Goal: Task Accomplishment & Management: Complete application form

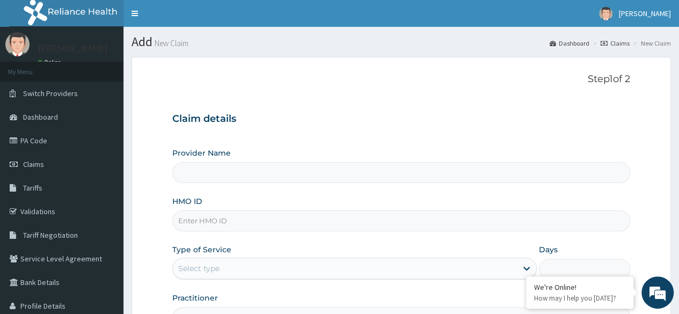
click at [323, 215] on input "HMO ID" at bounding box center [401, 220] width 458 height 21
paste input "SFA/15461/A"
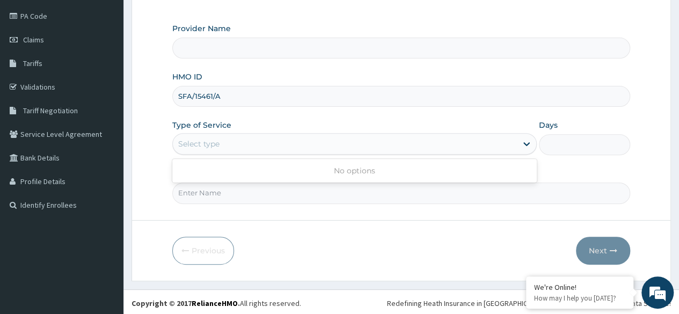
click at [270, 145] on div "Select type" at bounding box center [345, 143] width 344 height 17
drag, startPoint x: 234, startPoint y: 101, endPoint x: 172, endPoint y: 101, distance: 62.2
click at [172, 101] on div "SFA/15461/A" at bounding box center [401, 96] width 458 height 21
type input "SFA/15461/A"
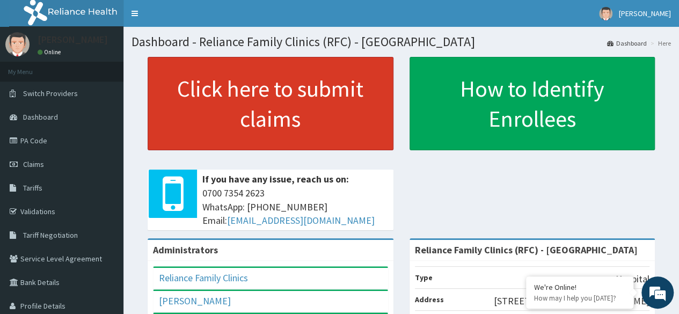
click at [305, 72] on link "Click here to submit claims" at bounding box center [271, 103] width 246 height 93
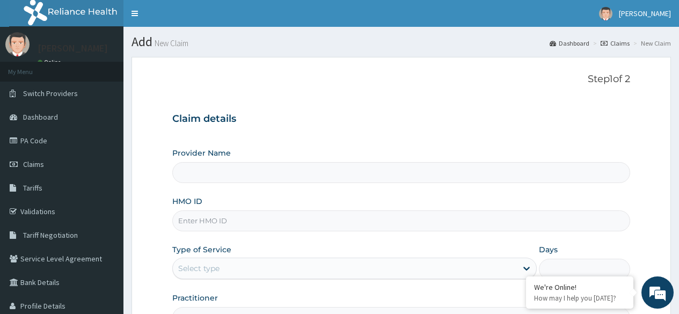
type input "Reliance Family Clinics (RFC) - [GEOGRAPHIC_DATA]"
click at [282, 228] on input "HMO ID" at bounding box center [401, 220] width 458 height 21
paste input "SFA/15461/A"
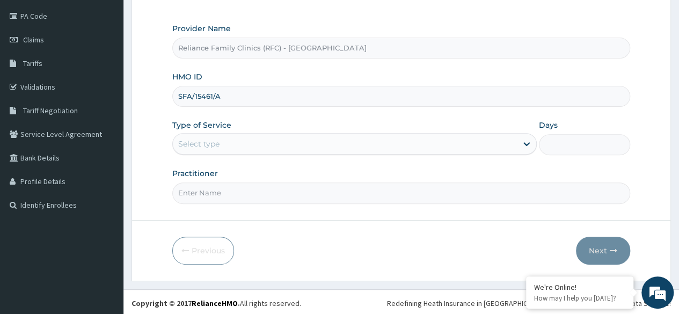
type input "SFA/15461/A"
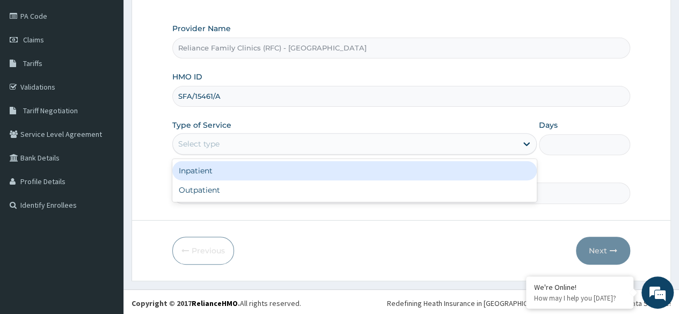
click at [266, 139] on div "Select type" at bounding box center [345, 143] width 344 height 17
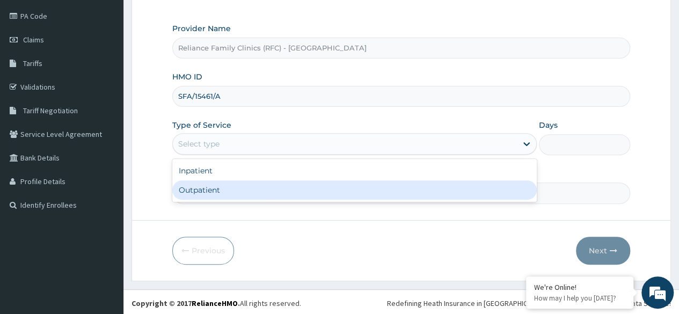
click at [237, 185] on div "Outpatient" at bounding box center [354, 189] width 364 height 19
type input "1"
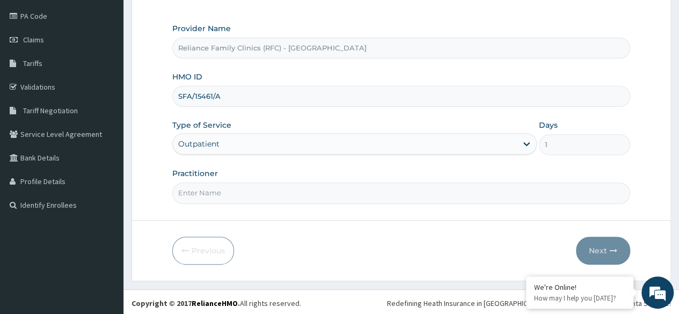
click at [245, 188] on input "Practitioner" at bounding box center [401, 192] width 458 height 21
type input "locum"
click at [605, 244] on button "Next" at bounding box center [603, 251] width 54 height 28
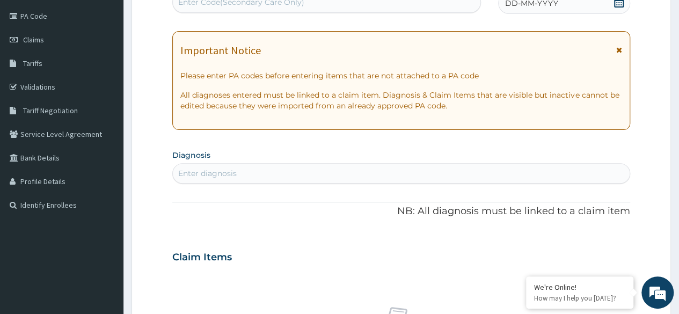
click at [548, 2] on span "DD-MM-YYYY" at bounding box center [531, 3] width 53 height 11
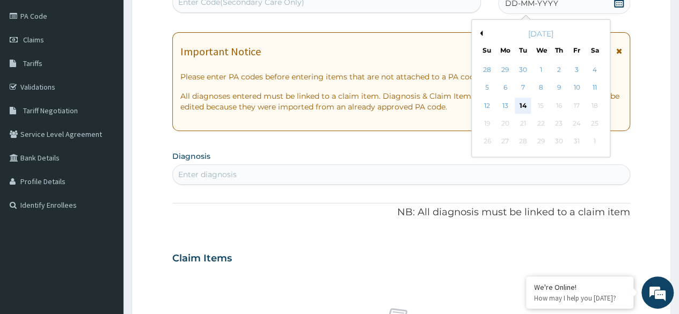
click at [517, 106] on div "14" at bounding box center [522, 106] width 16 height 16
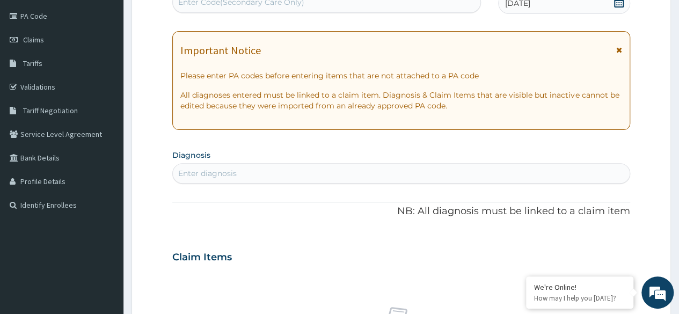
drag, startPoint x: 246, startPoint y: 209, endPoint x: 289, endPoint y: 179, distance: 52.7
click at [289, 179] on div "PA Code / Prescription Code Enter Code(Secondary Care Only) Encounter Date 14-1…" at bounding box center [401, 255] width 458 height 555
click at [289, 179] on div "Enter diagnosis" at bounding box center [401, 173] width 456 height 17
type input "malaria"
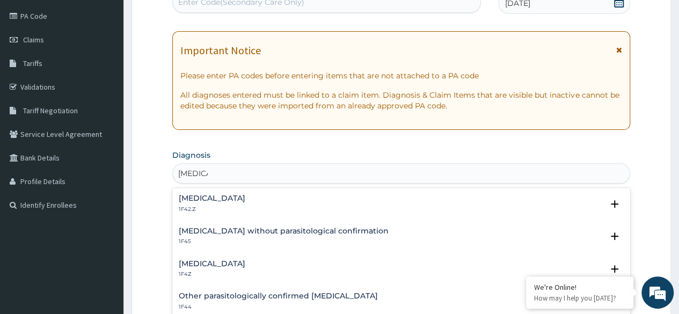
click at [223, 257] on div "Malaria, unspecified 1F4Z Select Status Query Query covers suspected (?), Keep …" at bounding box center [401, 271] width 458 height 33
click at [238, 265] on h4 "Malaria, unspecified" at bounding box center [212, 264] width 67 height 8
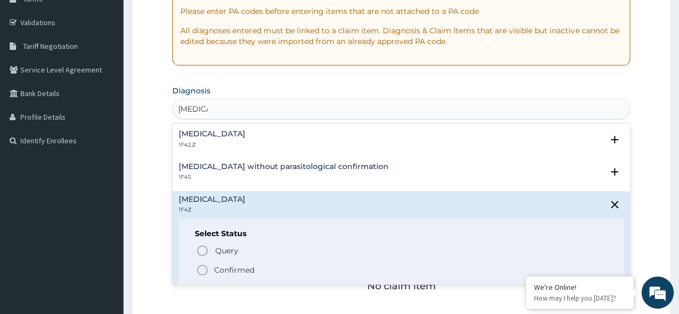
scroll to position [194, 0]
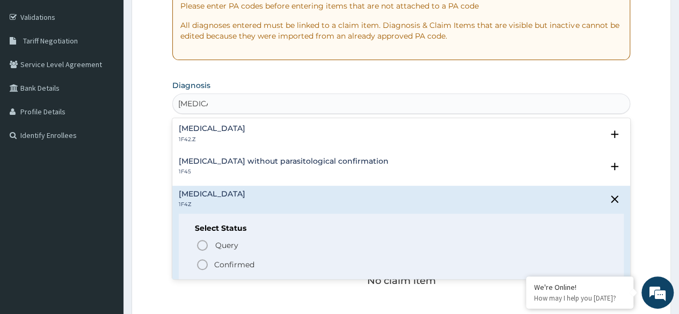
click at [226, 263] on p "Confirmed" at bounding box center [234, 264] width 40 height 11
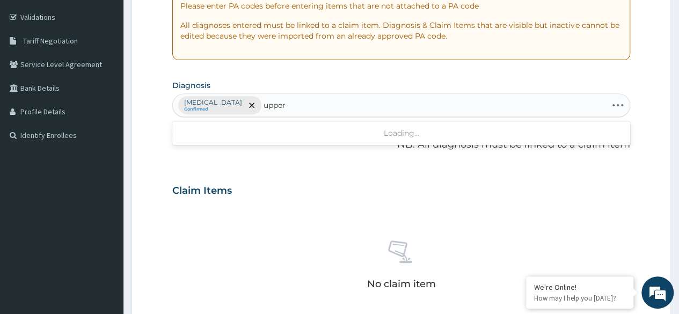
type input "upper"
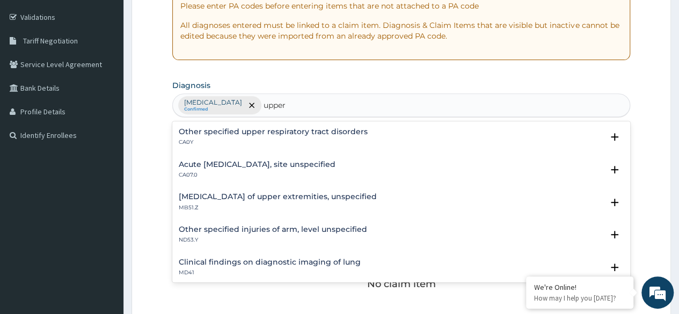
click at [221, 166] on h4 "Acute upper respiratory infection, site unspecified" at bounding box center [257, 164] width 157 height 8
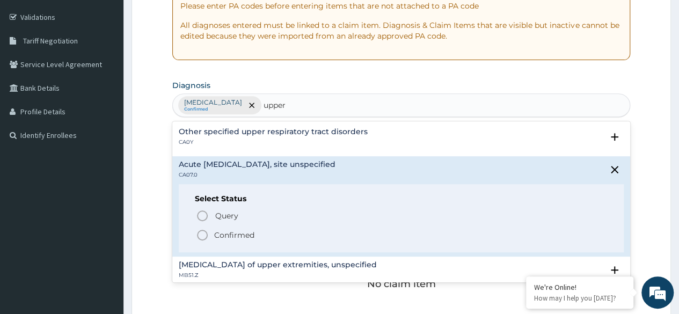
click at [202, 234] on icon "status option filled" at bounding box center [202, 234] width 13 height 13
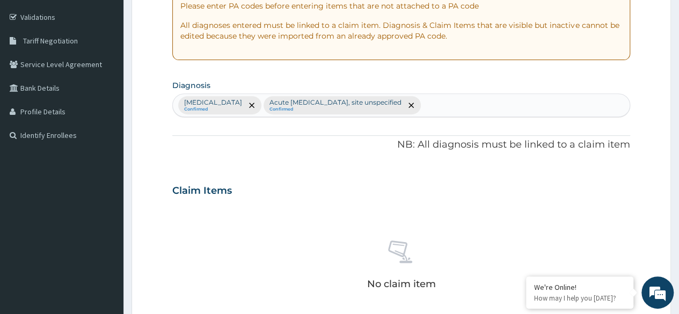
scroll to position [345, 0]
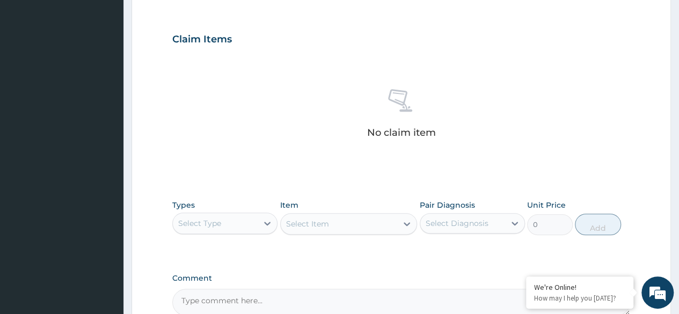
click at [678, 178] on html "R EL Toggle navigation Huldah Abiola Huldah Abiola - huldah@getreliancehealth.c…" at bounding box center [339, 41] width 679 height 773
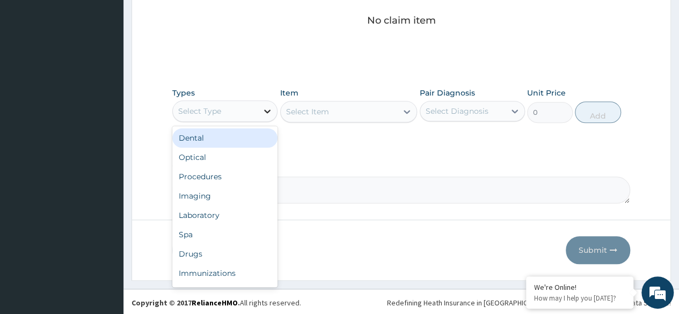
click at [257, 101] on div at bounding box center [266, 110] width 19 height 19
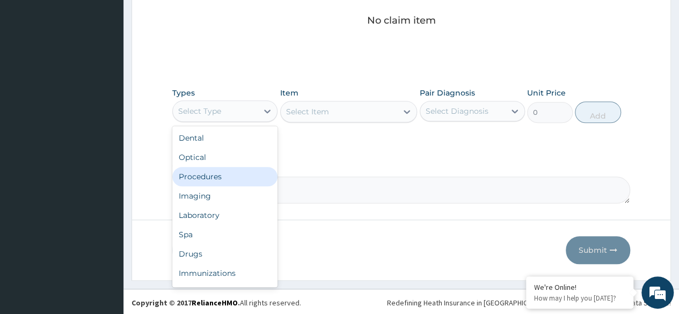
click at [247, 179] on div "Procedures" at bounding box center [224, 176] width 105 height 19
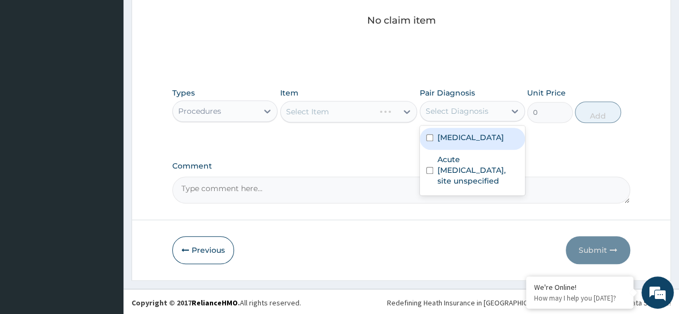
drag, startPoint x: 437, startPoint y: 107, endPoint x: 447, endPoint y: 139, distance: 33.2
click at [447, 121] on div "option Malaria, unspecified focused, 1 of 2. 2 results available. Use Up and Do…" at bounding box center [471, 111] width 105 height 20
click at [447, 139] on label "Malaria, unspecified" at bounding box center [470, 137] width 67 height 11
checkbox input "true"
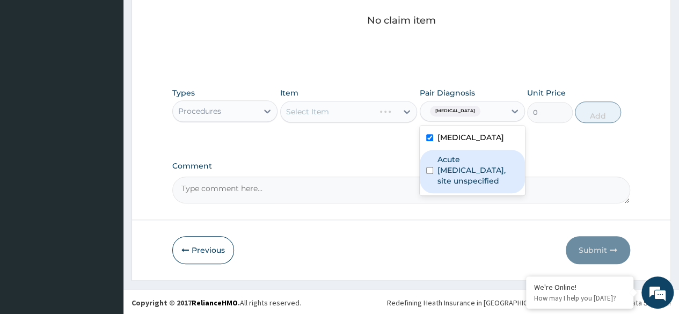
click at [454, 163] on label "Acute upper respiratory infection, site unspecified" at bounding box center [477, 170] width 81 height 32
checkbox input "true"
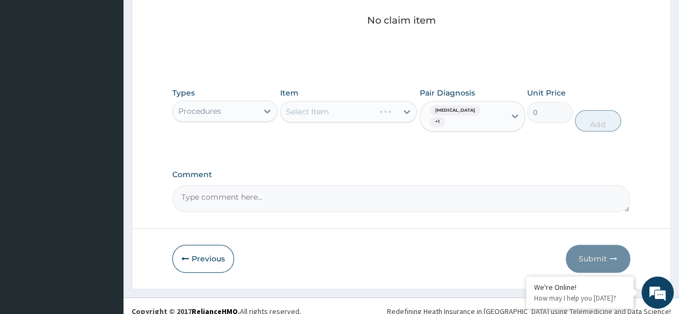
click at [360, 111] on div "Select Item" at bounding box center [348, 111] width 137 height 21
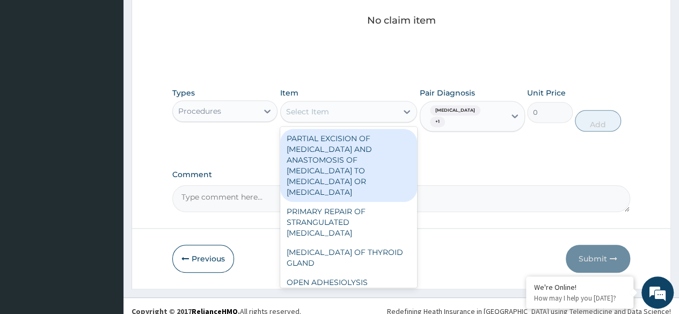
click at [360, 111] on div "Select Item" at bounding box center [339, 111] width 117 height 17
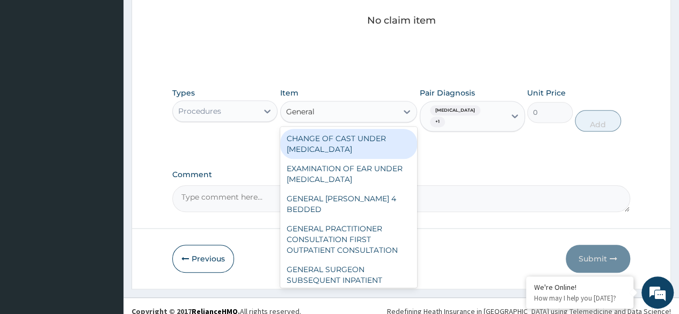
type input "General p"
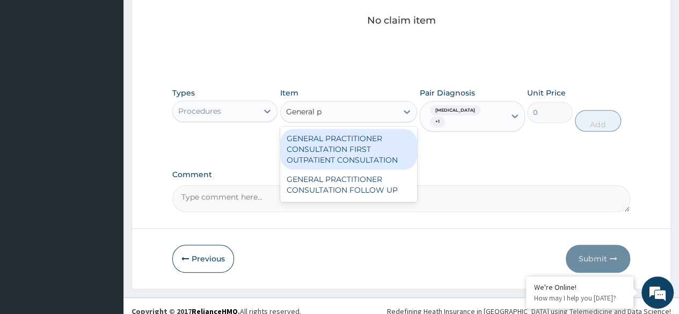
click at [315, 147] on div "GENERAL PRACTITIONER CONSULTATION FIRST OUTPATIENT CONSULTATION" at bounding box center [348, 149] width 137 height 41
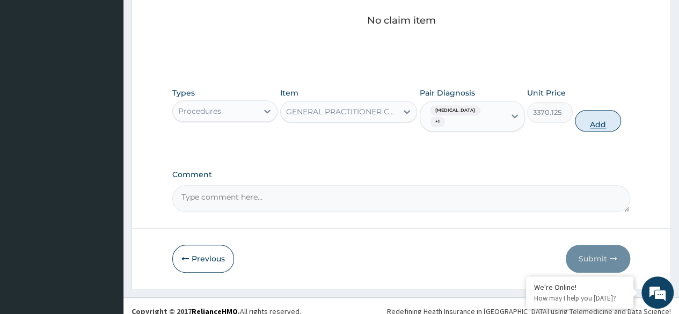
click at [598, 125] on button "Add" at bounding box center [597, 120] width 46 height 21
type input "0"
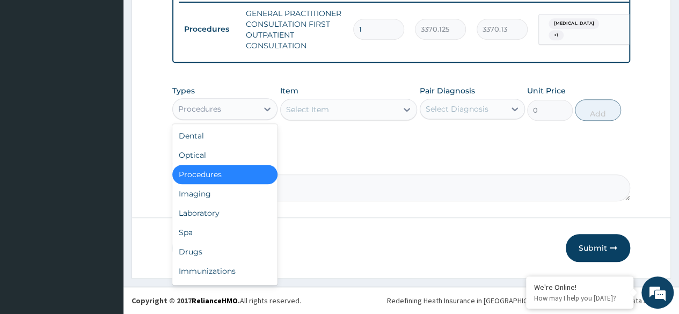
click at [253, 109] on div "Procedures" at bounding box center [215, 108] width 85 height 17
click at [239, 216] on div "Laboratory" at bounding box center [224, 212] width 105 height 19
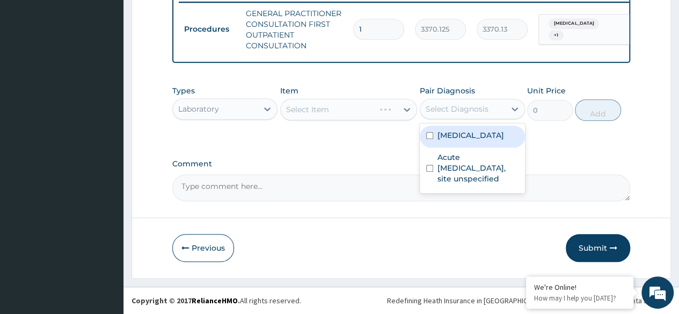
click at [461, 115] on div "Select Diagnosis" at bounding box center [462, 108] width 85 height 17
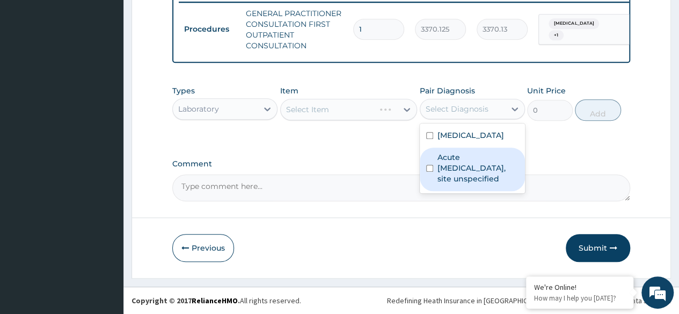
click at [461, 154] on label "Acute upper respiratory infection, site unspecified" at bounding box center [477, 168] width 81 height 32
checkbox input "true"
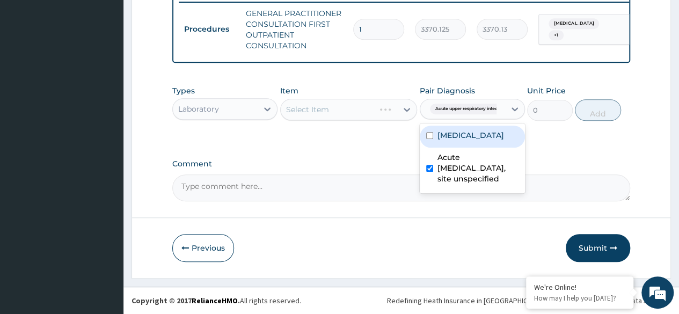
click at [481, 126] on div "Malaria, unspecified Acute upper respiratory infection, site unspecified" at bounding box center [471, 158] width 105 height 70
click at [438, 140] on label "Malaria, unspecified" at bounding box center [470, 135] width 67 height 11
checkbox input "true"
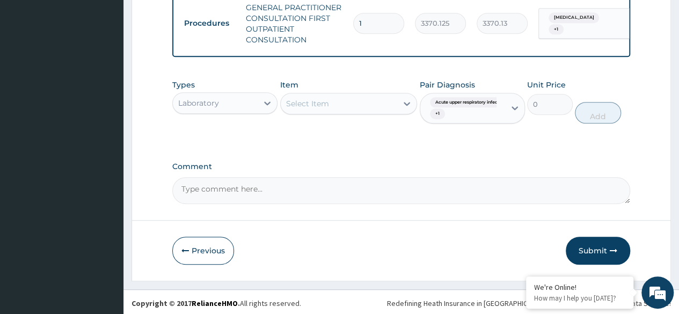
click at [377, 113] on div "Select Item" at bounding box center [348, 103] width 137 height 21
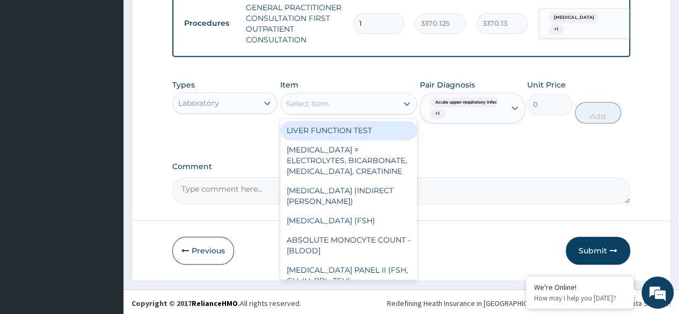
click at [337, 112] on div "Select Item" at bounding box center [339, 103] width 117 height 17
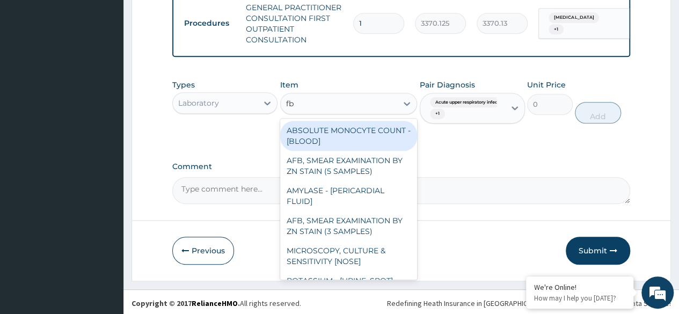
type input "fbc"
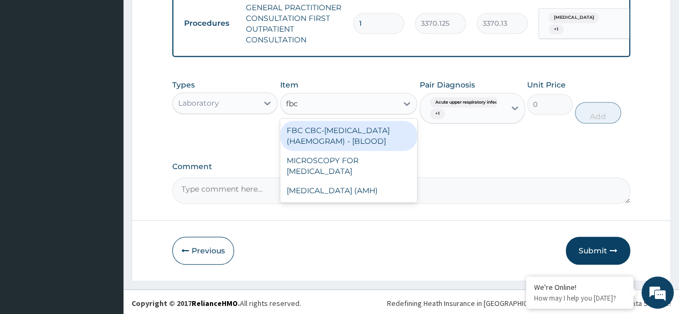
click at [322, 141] on div "FBC CBC-COMPLETE BLOOD COUNT (HAEMOGRAM) - [BLOOD]" at bounding box center [348, 136] width 137 height 30
click at [322, 141] on div "Types Laboratory Item option GENERAL PRACTITIONER CONSULTATION FIRST OUTPATIENT…" at bounding box center [401, 109] width 458 height 71
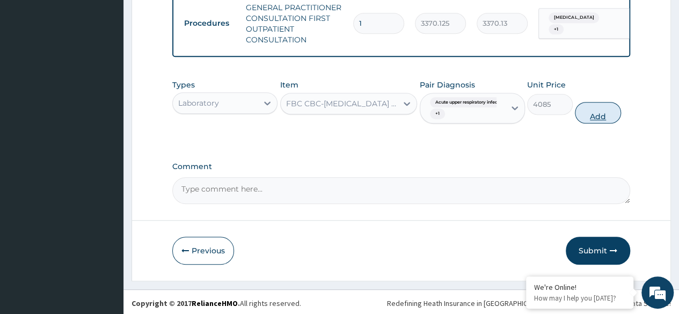
click at [587, 116] on button "Add" at bounding box center [597, 112] width 46 height 21
type input "0"
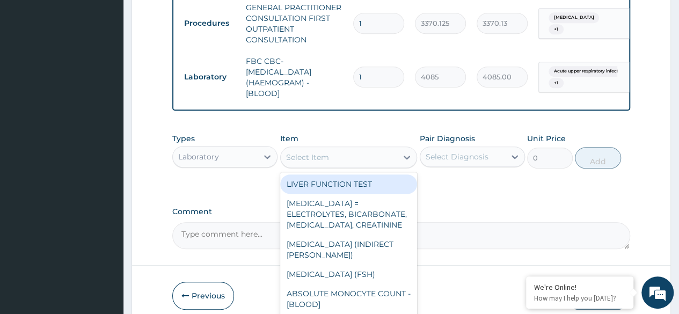
click at [363, 166] on div "Select Item" at bounding box center [339, 157] width 117 height 17
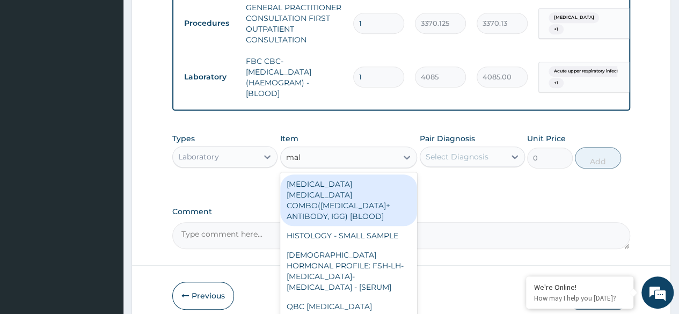
type input "mala"
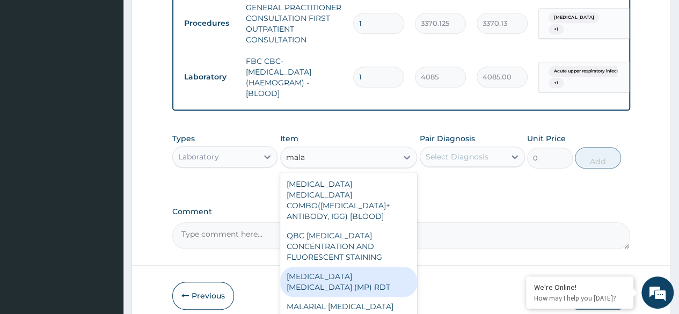
click at [377, 269] on div "MALARIA PARASITE (MP) RDT" at bounding box center [348, 282] width 137 height 30
type input "1531.875"
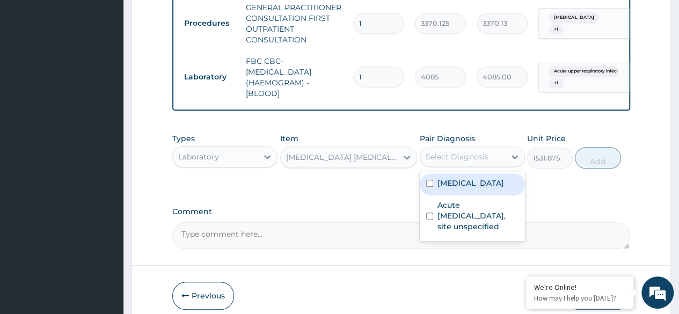
click at [488, 165] on div "Select Diagnosis" at bounding box center [462, 156] width 85 height 17
click at [488, 183] on div "Malaria, unspecified" at bounding box center [471, 184] width 105 height 22
checkbox input "true"
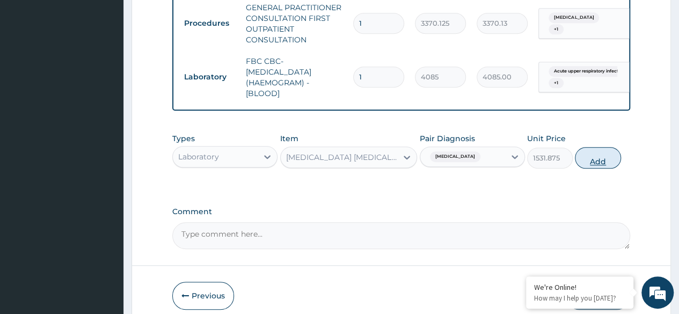
click at [595, 164] on button "Add" at bounding box center [597, 157] width 46 height 21
type input "0"
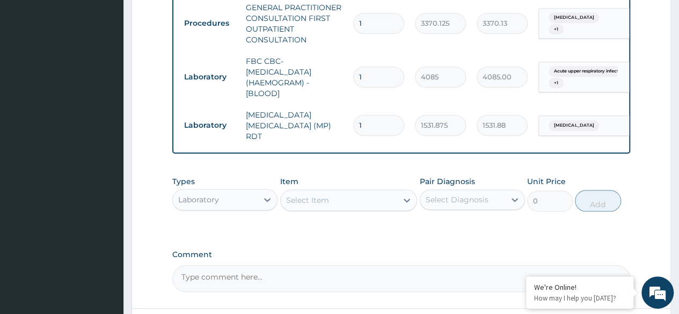
scroll to position [522, 0]
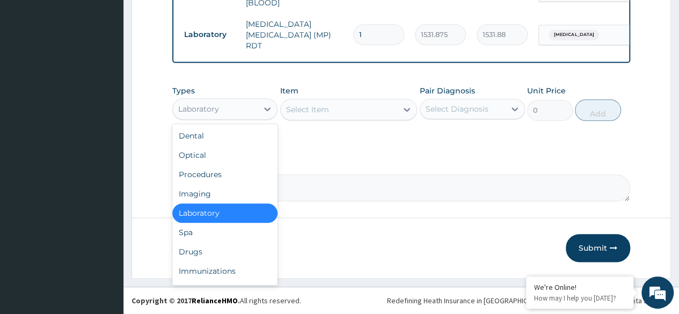
click at [217, 102] on div "Laboratory" at bounding box center [215, 108] width 85 height 17
click at [239, 258] on div "Drugs" at bounding box center [224, 251] width 105 height 19
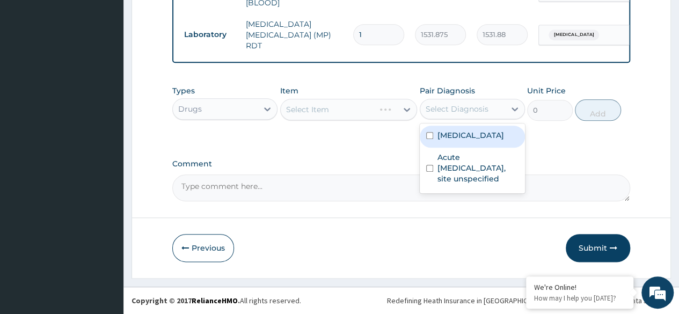
click at [495, 101] on div "Select Diagnosis" at bounding box center [462, 108] width 85 height 17
click at [479, 133] on label "Malaria, unspecified" at bounding box center [470, 135] width 67 height 11
checkbox input "true"
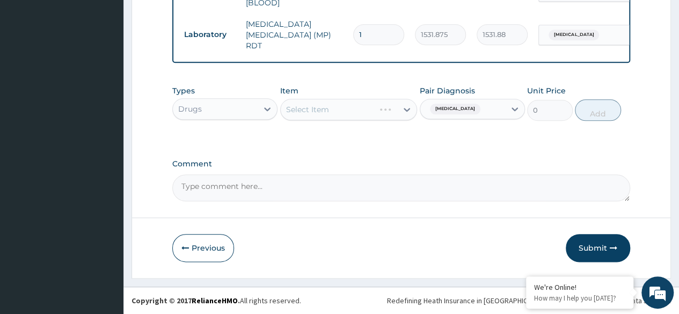
click at [331, 107] on div "Select Item" at bounding box center [348, 109] width 137 height 21
click at [360, 122] on div "Types Drugs Item Select Item Pair Diagnosis Malaria, unspecified Unit Price 0 A…" at bounding box center [401, 103] width 458 height 46
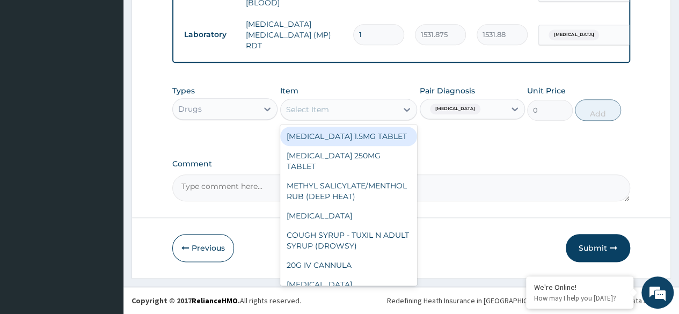
click at [348, 118] on div "Select Item" at bounding box center [339, 109] width 117 height 17
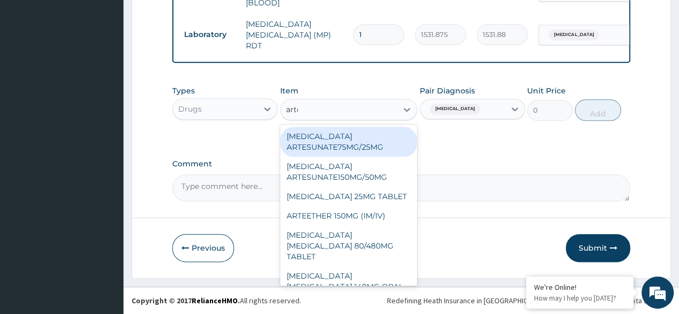
type input "artem"
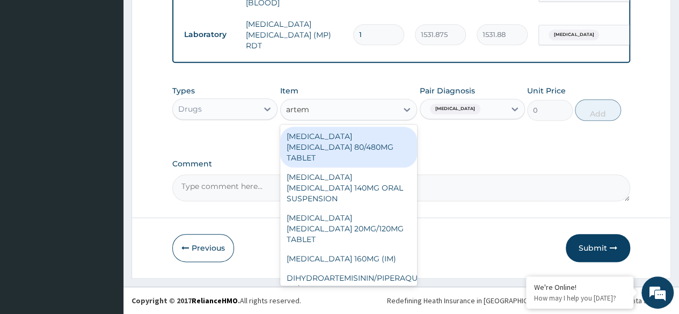
click at [355, 158] on div "ARTEMETHER LUMEFANTRINE 80/480MG TABLET" at bounding box center [348, 147] width 137 height 41
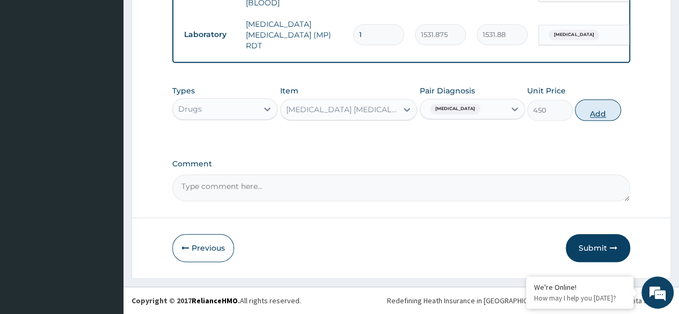
click at [592, 110] on button "Add" at bounding box center [597, 109] width 46 height 21
type input "0"
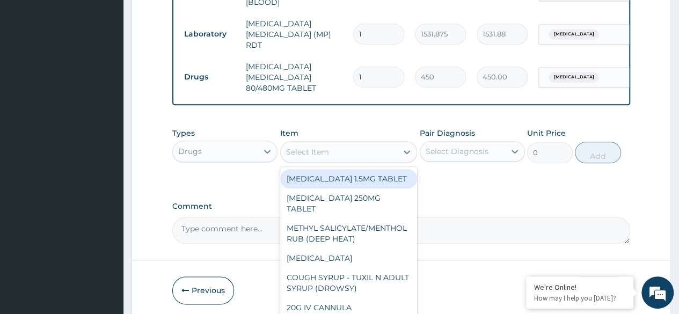
click at [286, 155] on div "Select Item" at bounding box center [339, 151] width 117 height 17
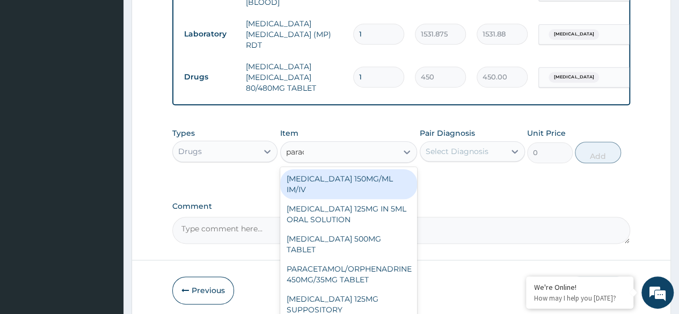
type input "parace"
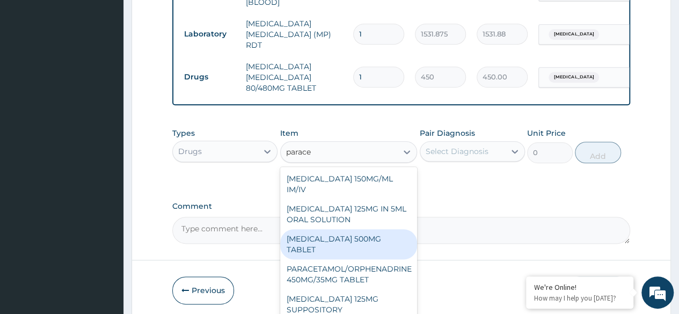
click at [378, 235] on div "PARACETAMOL 500MG TABLET" at bounding box center [348, 244] width 137 height 30
type input "30"
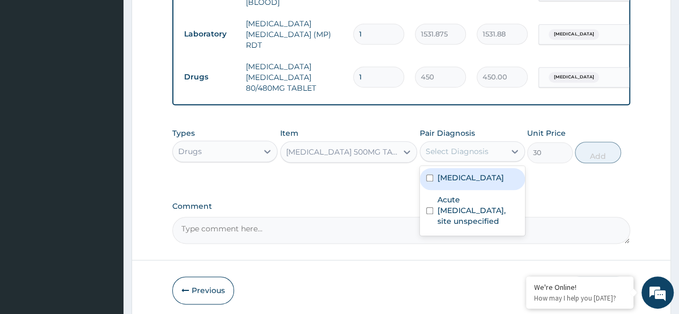
click at [459, 144] on div "Select Diagnosis" at bounding box center [462, 151] width 85 height 17
click at [485, 182] on label "Malaria, unspecified" at bounding box center [470, 177] width 67 height 11
checkbox input "true"
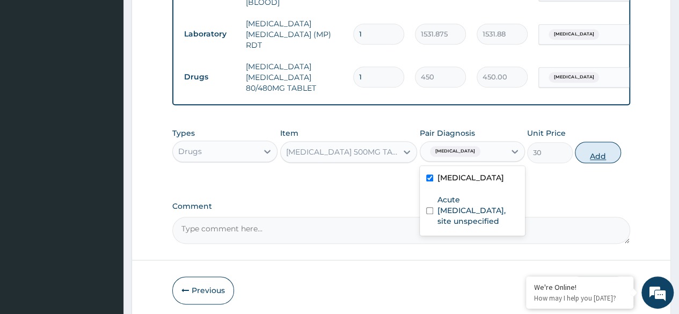
click at [601, 153] on button "Add" at bounding box center [597, 152] width 46 height 21
type input "0"
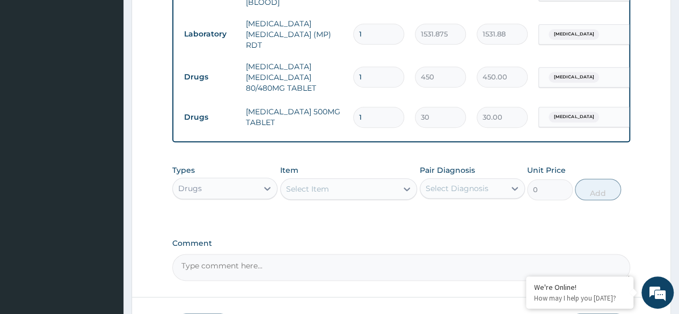
scroll to position [602, 0]
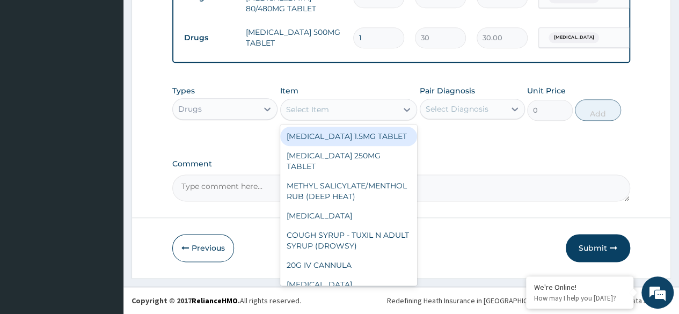
click at [358, 106] on div "Select Item" at bounding box center [339, 109] width 117 height 17
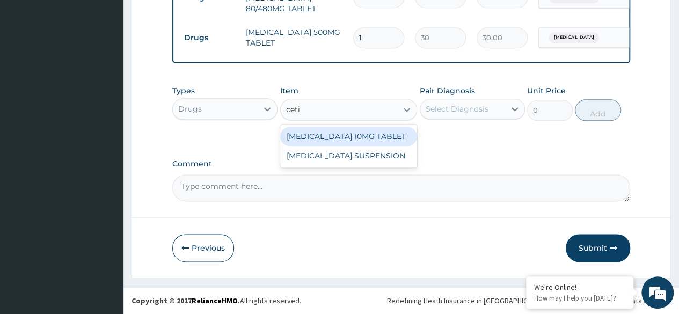
type input "cetir"
click at [329, 136] on div "CETIRIZINE 10MG TABLET" at bounding box center [348, 136] width 137 height 19
type input "115"
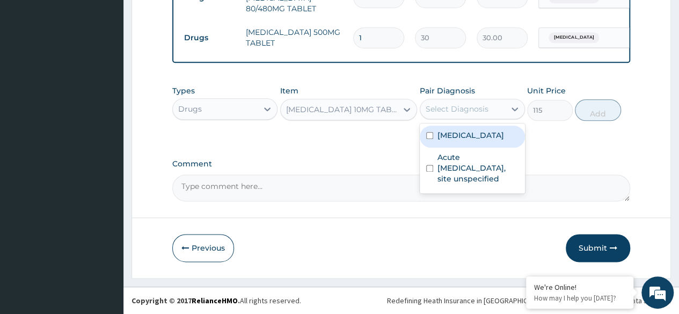
click at [426, 111] on div "Select Diagnosis" at bounding box center [456, 109] width 63 height 11
click at [485, 145] on div "Malaria, unspecified" at bounding box center [471, 137] width 105 height 22
checkbox input "true"
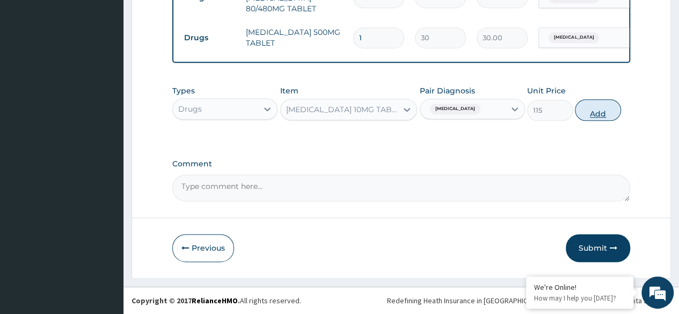
click at [613, 110] on button "Add" at bounding box center [597, 109] width 46 height 21
type input "0"
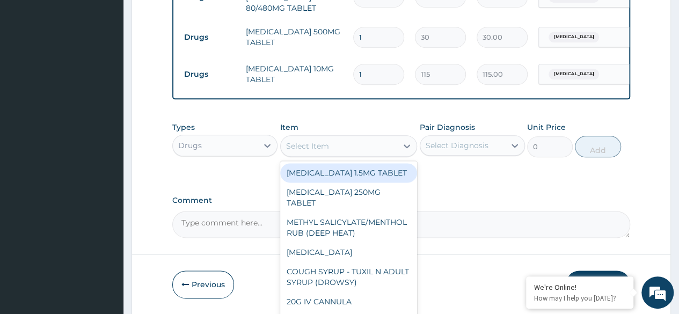
click at [328, 144] on div "Select Item" at bounding box center [339, 145] width 117 height 17
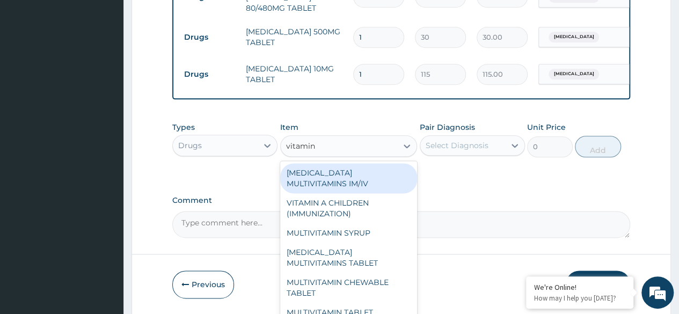
type input "vitamin c"
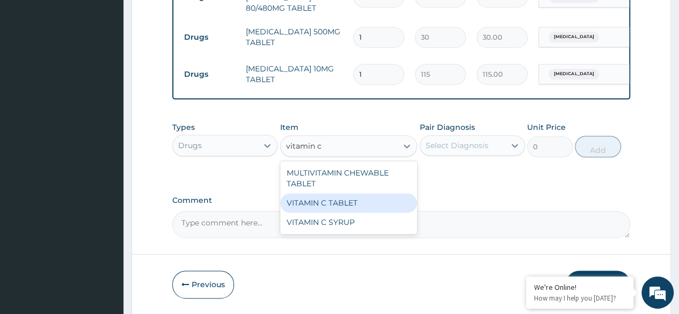
click at [361, 205] on div "VITAMIN C TABLET" at bounding box center [348, 202] width 137 height 19
type input "20"
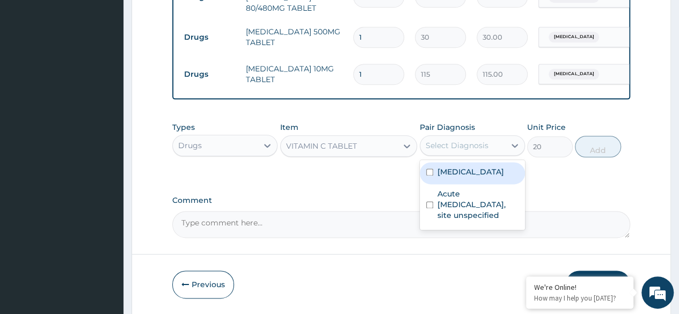
click at [482, 154] on div "Select Diagnosis" at bounding box center [462, 145] width 85 height 17
click at [487, 179] on div "Malaria, unspecified" at bounding box center [471, 173] width 105 height 22
checkbox input "true"
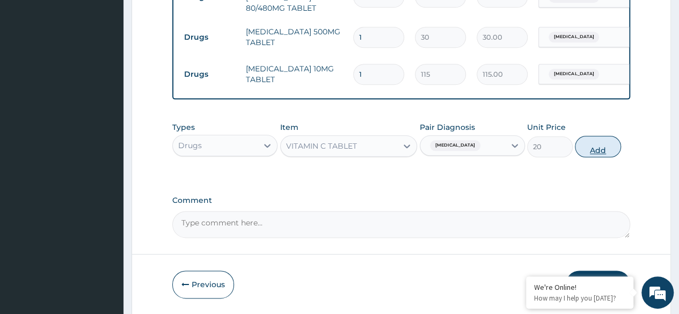
click at [594, 156] on button "Add" at bounding box center [597, 146] width 46 height 21
type input "0"
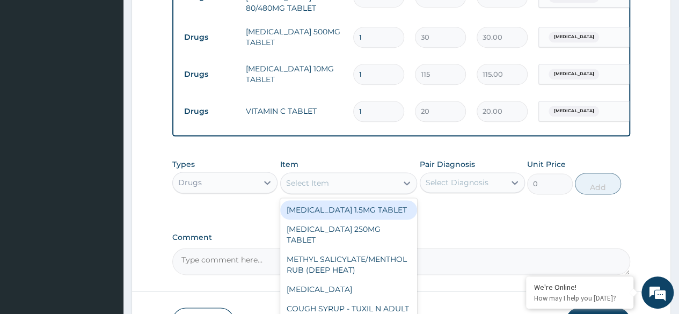
click at [395, 180] on div "Select Item" at bounding box center [339, 182] width 117 height 17
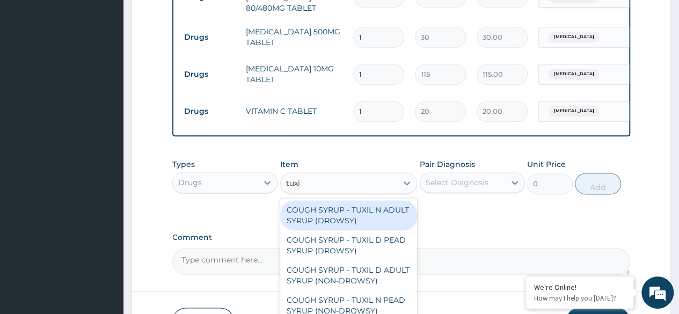
type input "tuxil"
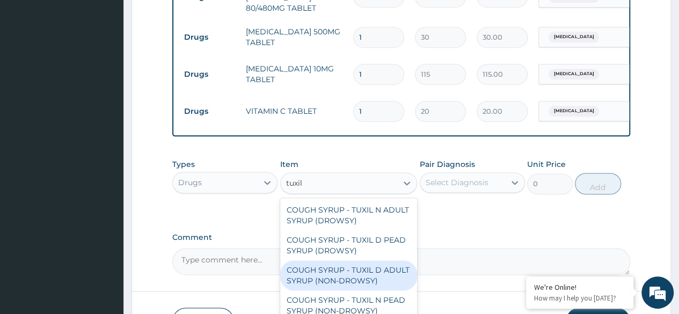
click at [370, 270] on div "COUGH SYRUP - TUXIL D ADULT SYRUP (NON-DROWSY)" at bounding box center [348, 275] width 137 height 30
type input "2000"
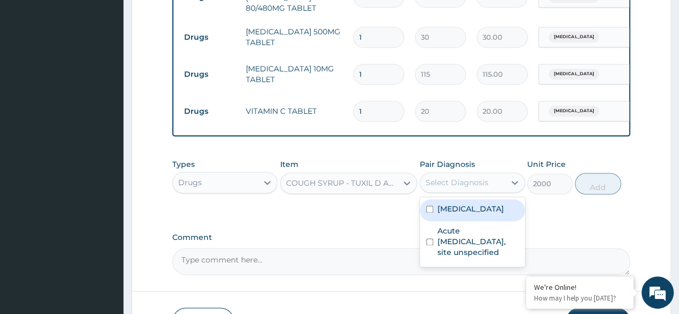
click at [469, 178] on div "Select Diagnosis" at bounding box center [462, 182] width 85 height 17
click at [485, 213] on label "Malaria, unspecified" at bounding box center [470, 208] width 67 height 11
checkbox input "true"
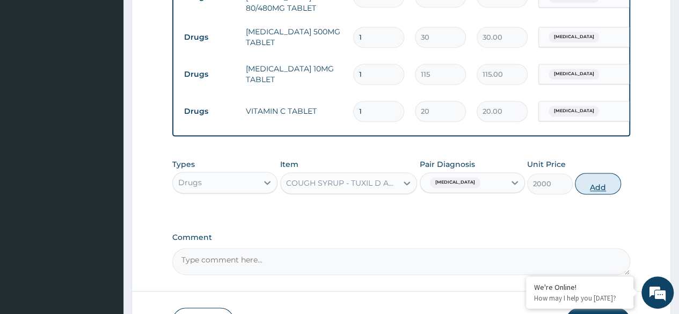
click at [588, 187] on button "Add" at bounding box center [597, 183] width 46 height 21
type input "0"
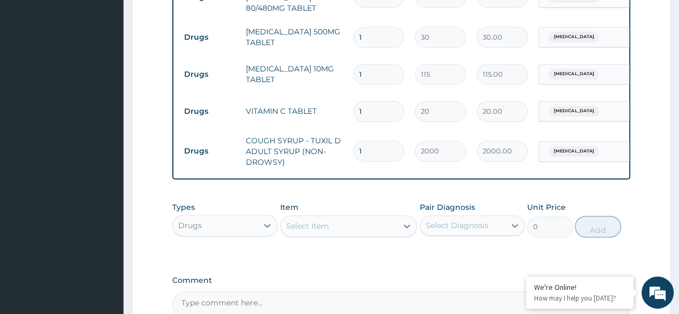
click at [375, 32] on input "1" at bounding box center [378, 37] width 51 height 21
type input "19"
type input "570.00"
type input "1"
type input "30.00"
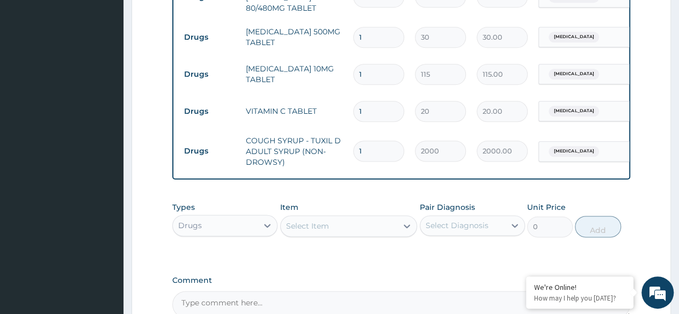
type input "18"
type input "540.00"
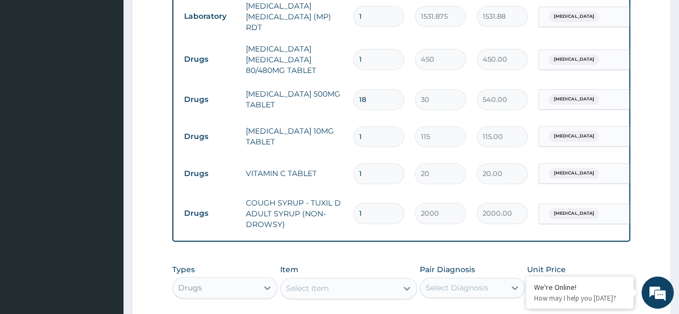
scroll to position [522, 0]
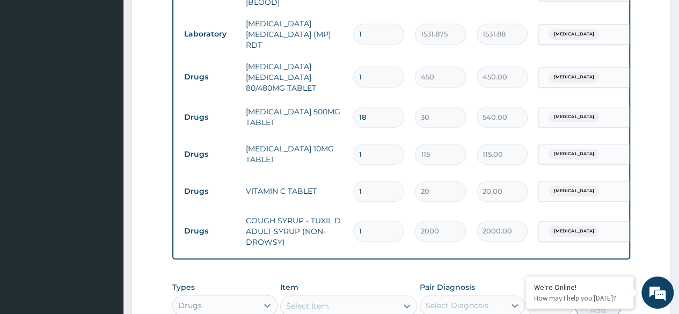
type input "18"
click at [387, 79] on input "1" at bounding box center [378, 77] width 51 height 21
type input "0.00"
type input "6"
type input "2700.00"
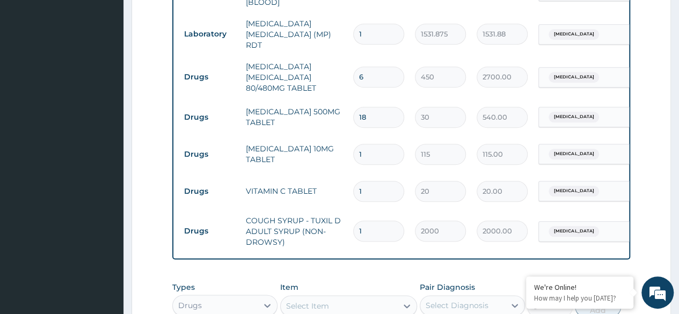
type input "6"
click at [389, 153] on input "1" at bounding box center [378, 154] width 51 height 21
type input "0.00"
type input "5"
type input "575.00"
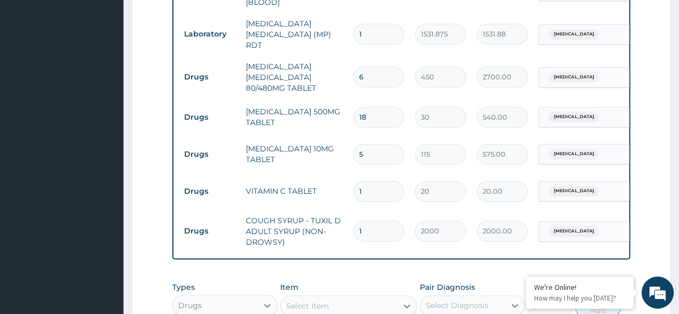
type input "5"
click at [375, 186] on input "1" at bounding box center [378, 191] width 51 height 21
type input "0.00"
type input "3"
type input "60.00"
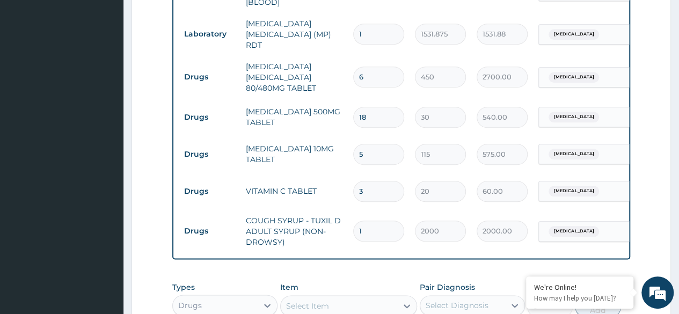
type input "30"
type input "600.00"
type input "30"
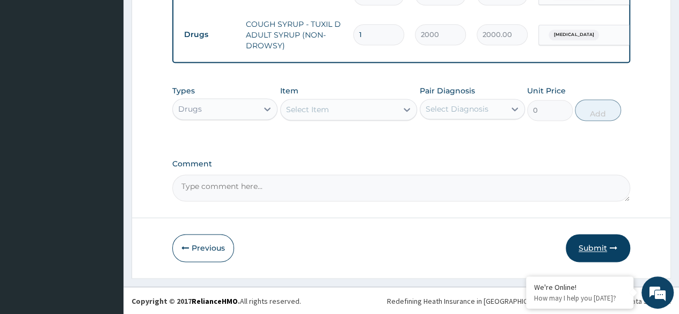
click at [600, 254] on button "Submit" at bounding box center [597, 248] width 64 height 28
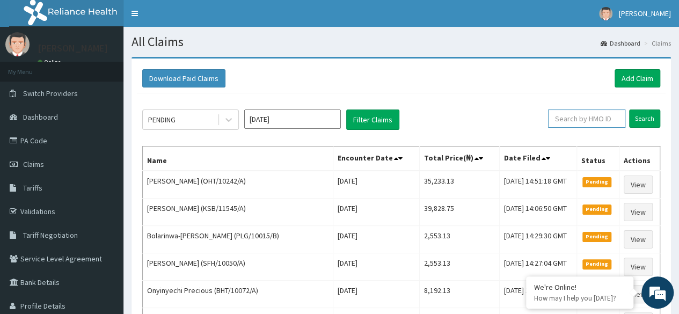
click at [571, 114] on input "text" at bounding box center [586, 118] width 77 height 18
paste input "SFA/15461/A"
type input "SFA/15461/A"
click at [629, 109] on input "Search" at bounding box center [644, 118] width 31 height 18
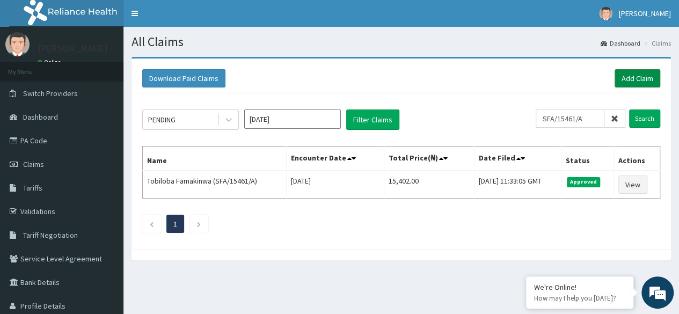
click at [637, 75] on link "Add Claim" at bounding box center [637, 78] width 46 height 18
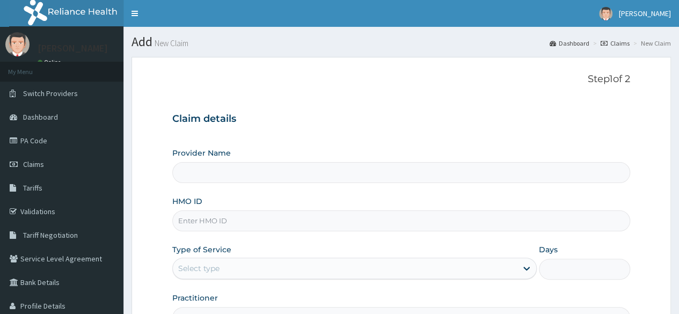
click at [262, 223] on input "HMO ID" at bounding box center [401, 220] width 458 height 21
paste input "QOR/10001/A"
type input "QOR/10001/A"
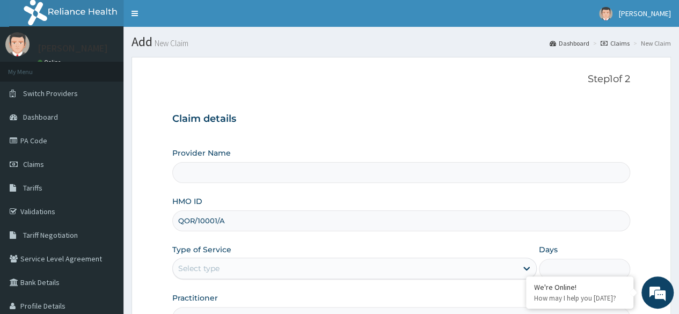
type input "Reliance Family Clinics (RFC) - Lekki"
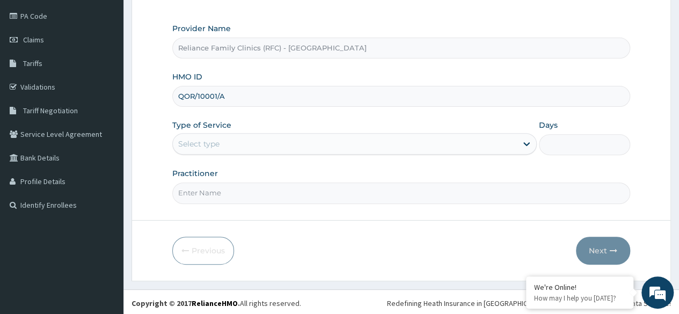
type input "QOR/10001/A"
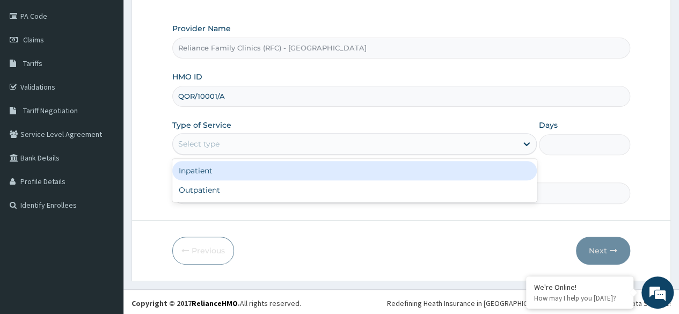
click at [219, 142] on div "Select type" at bounding box center [198, 143] width 41 height 11
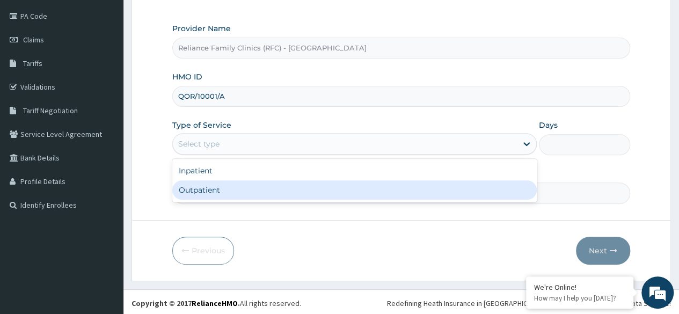
click at [248, 188] on div "Outpatient" at bounding box center [354, 189] width 364 height 19
type input "1"
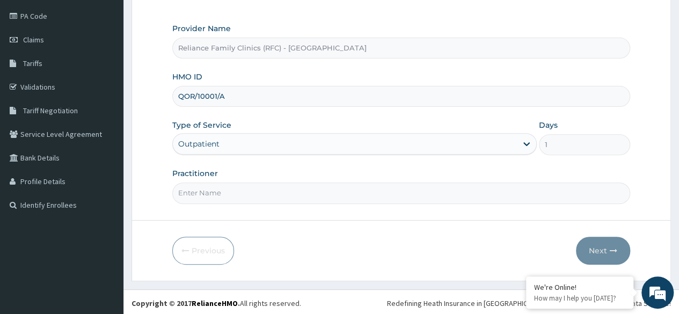
click at [249, 193] on input "Practitioner" at bounding box center [401, 192] width 458 height 21
type input "locum"
click at [593, 246] on button "Next" at bounding box center [603, 251] width 54 height 28
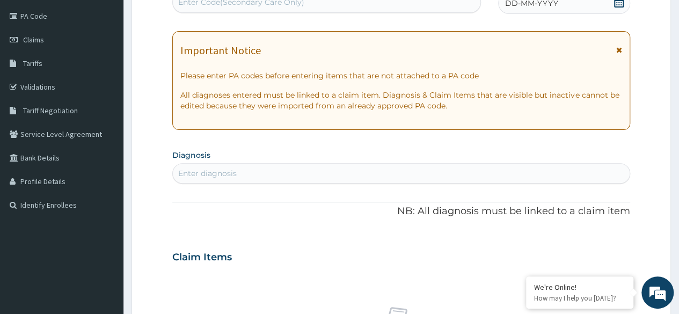
click at [558, 3] on div "DD-MM-YYYY" at bounding box center [564, 2] width 132 height 21
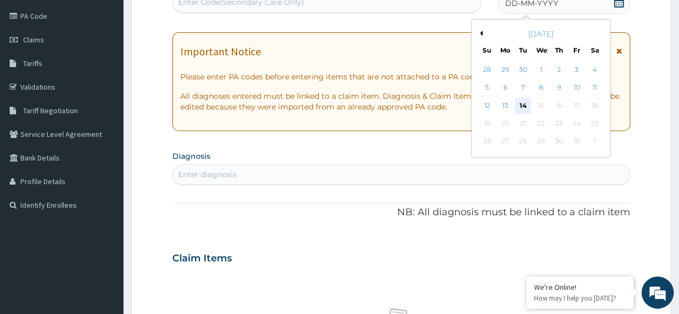
scroll to position [0, 0]
click at [522, 107] on div "14" at bounding box center [522, 106] width 16 height 16
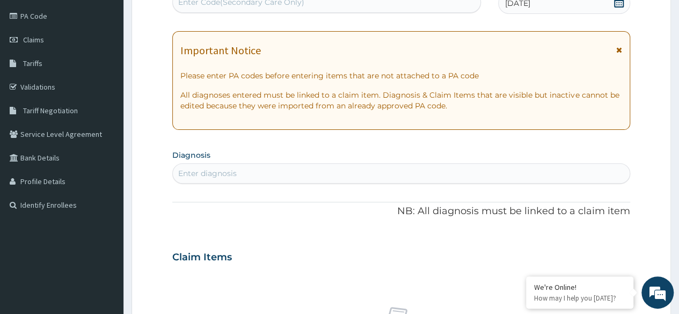
click at [455, 166] on div "Enter diagnosis" at bounding box center [401, 173] width 456 height 17
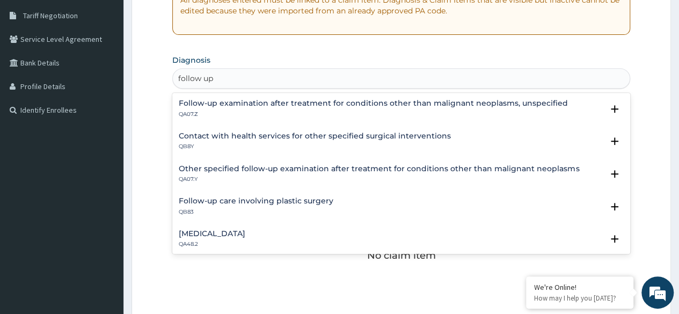
click at [620, 165] on div "Other specified follow-up examination after treatment for conditions other than…" at bounding box center [401, 176] width 458 height 33
type input "follow up"
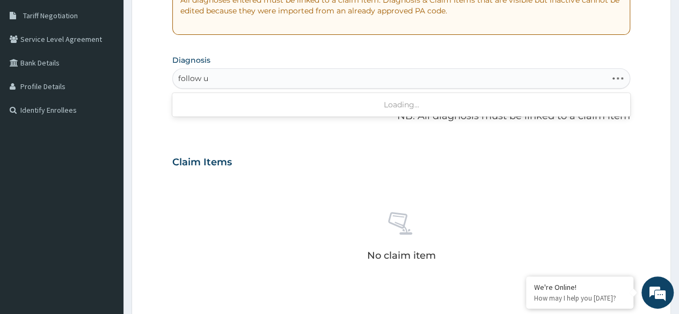
type input "follow up"
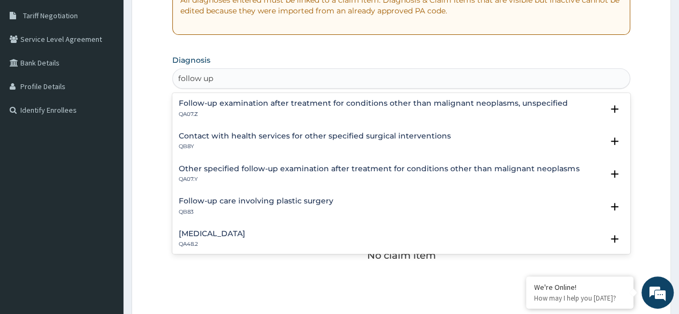
click at [211, 108] on div "Follow-up examination after treatment for conditions other than malignant neopl…" at bounding box center [373, 108] width 389 height 19
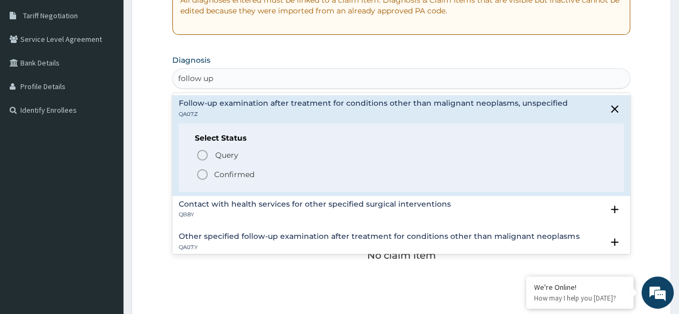
click at [209, 169] on span "Confirmed" at bounding box center [401, 174] width 411 height 13
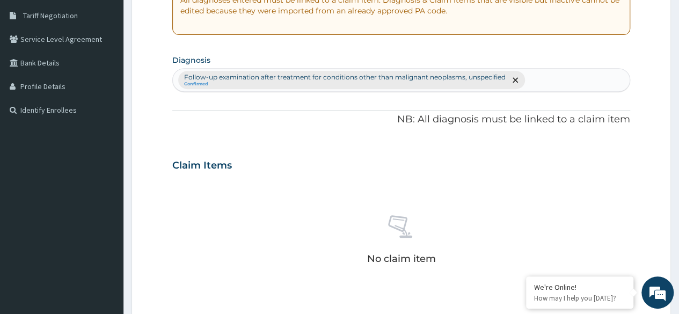
scroll to position [458, 0]
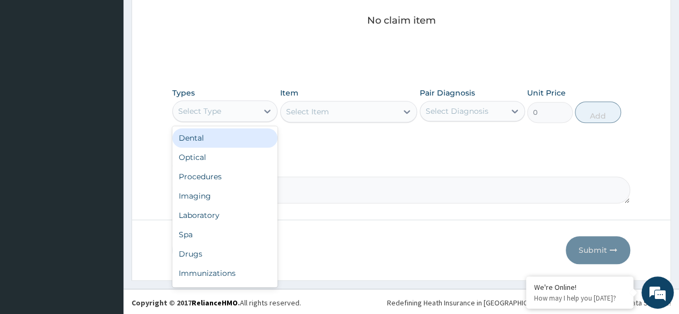
click at [249, 110] on div "Select Type" at bounding box center [215, 110] width 85 height 17
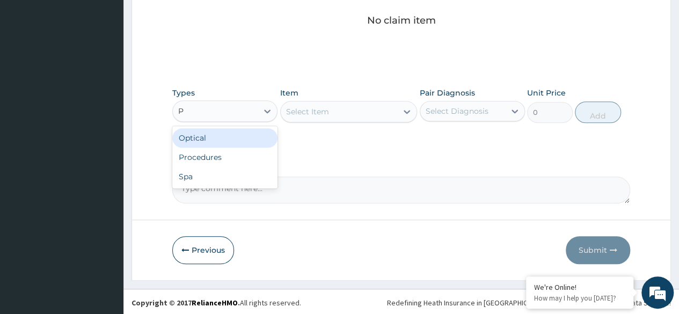
type input "PR"
click at [253, 134] on div "Procedures" at bounding box center [224, 137] width 105 height 19
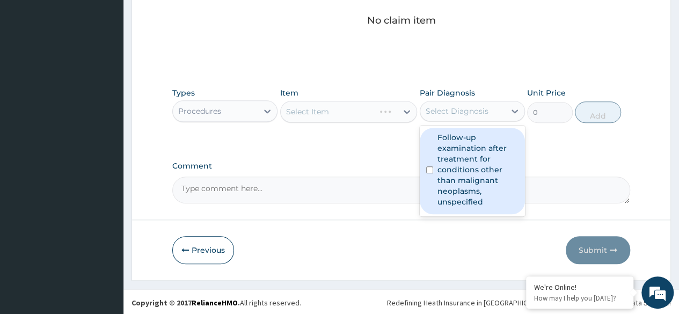
click at [444, 102] on div "Select Diagnosis" at bounding box center [462, 110] width 85 height 17
click at [475, 165] on label "Follow-up examination after treatment for conditions other than malignant neopl…" at bounding box center [477, 169] width 81 height 75
checkbox input "true"
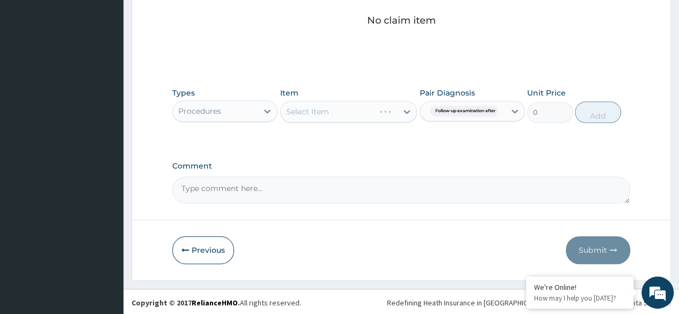
click at [371, 102] on div "Select Item" at bounding box center [348, 111] width 137 height 21
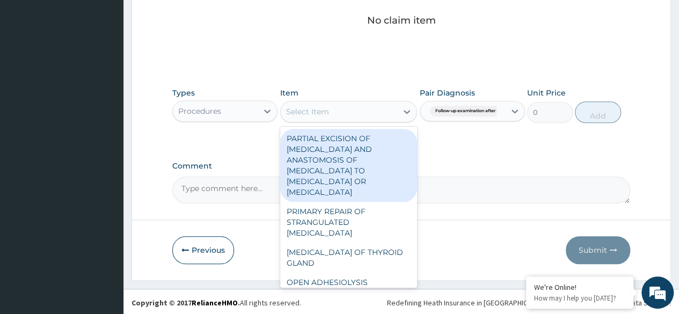
click at [371, 103] on div "Select Item" at bounding box center [339, 111] width 117 height 17
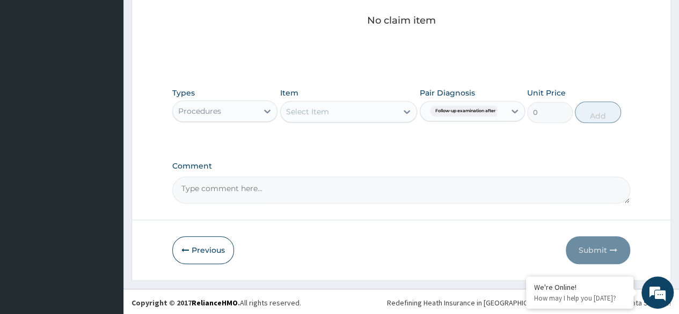
click at [371, 103] on div "Select Item" at bounding box center [339, 111] width 117 height 17
click at [369, 109] on div "Select Item" at bounding box center [339, 111] width 117 height 17
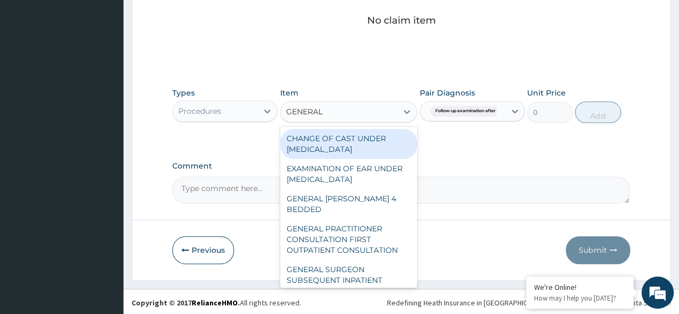
type input "GENERAL P"
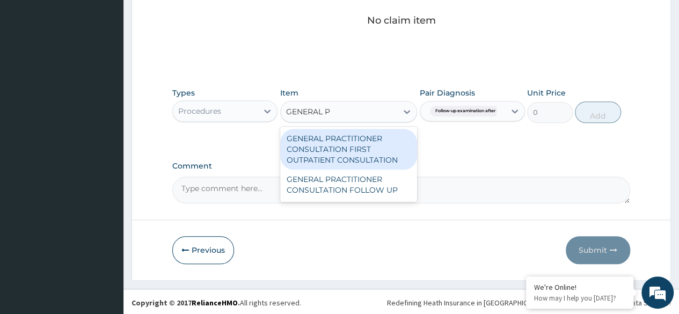
click at [336, 153] on div "GENERAL PRACTITIONER CONSULTATION FIRST OUTPATIENT CONSULTATION" at bounding box center [348, 149] width 137 height 41
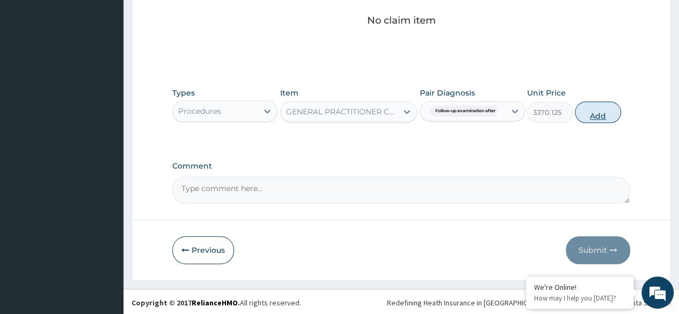
click at [594, 120] on button "Add" at bounding box center [597, 111] width 46 height 21
type input "0"
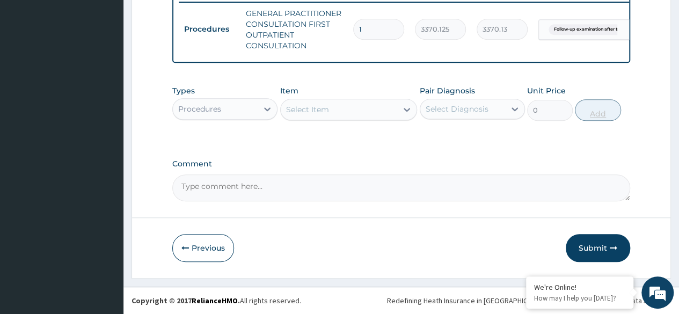
scroll to position [431, 0]
click at [599, 247] on button "Submit" at bounding box center [597, 248] width 64 height 28
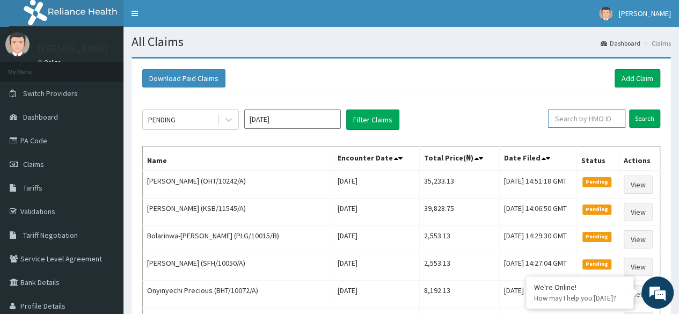
click at [601, 124] on input "text" at bounding box center [586, 118] width 77 height 18
paste input "QOR/10001/A"
type input "QOR/10001/A"
click at [629, 109] on input "Search" at bounding box center [644, 118] width 31 height 18
